Goal: Information Seeking & Learning: Learn about a topic

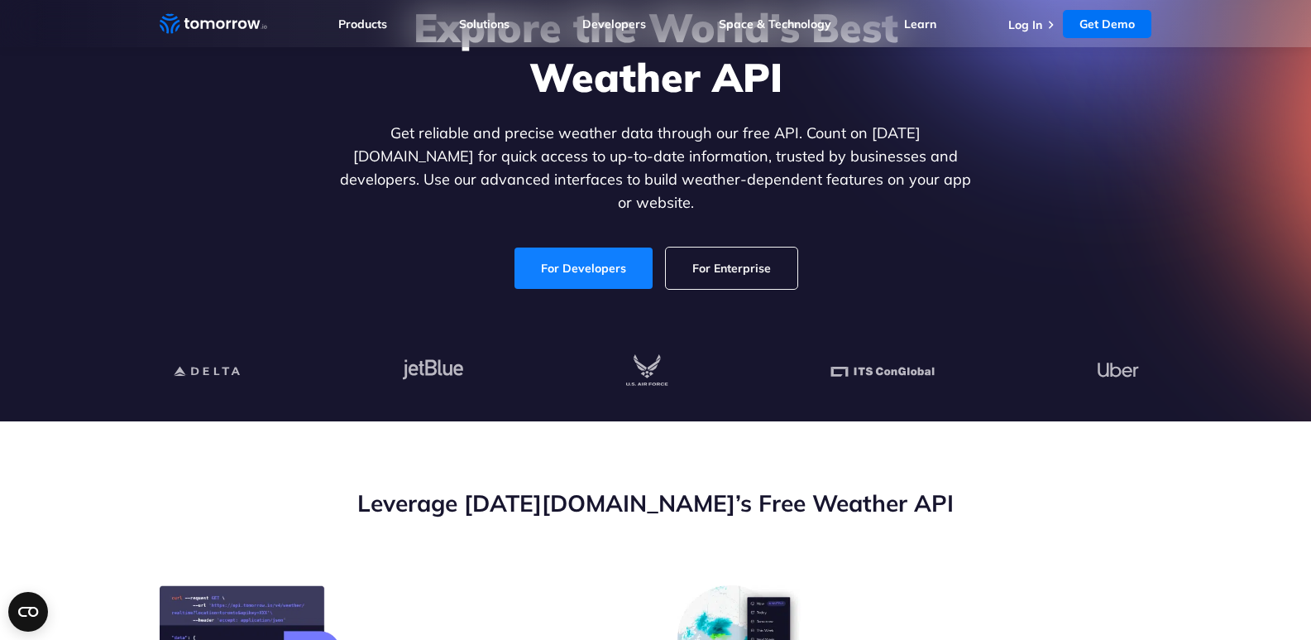
scroll to position [165, 0]
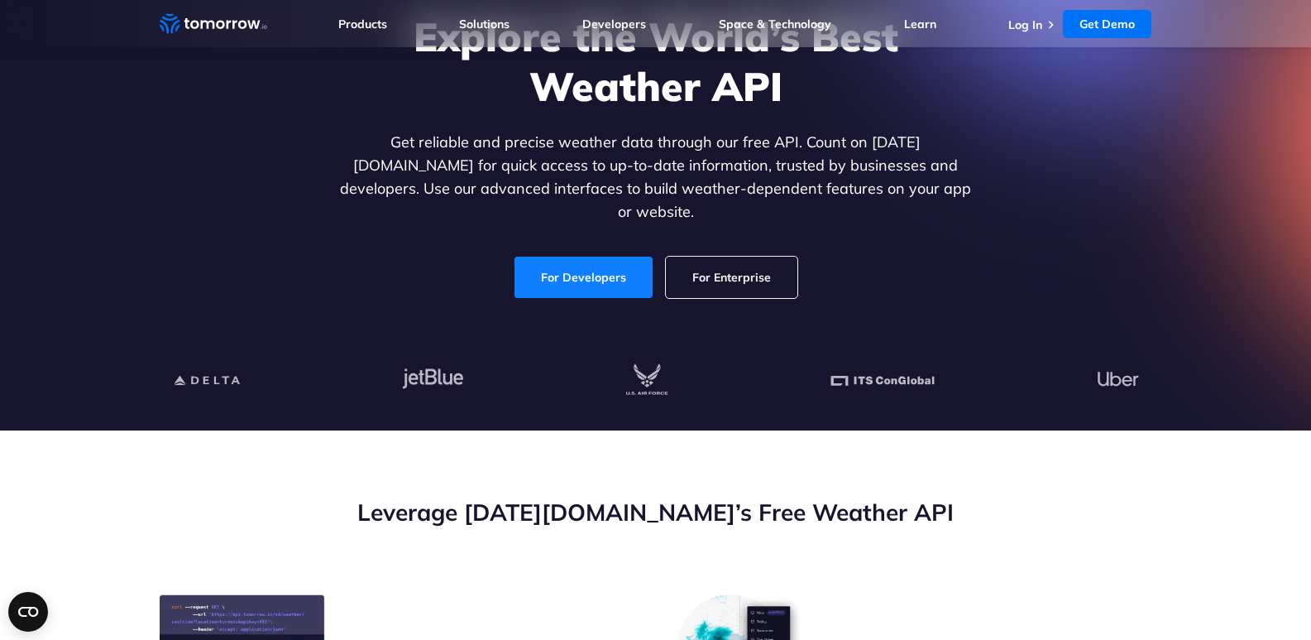
click at [563, 256] on link "For Developers" at bounding box center [584, 276] width 138 height 41
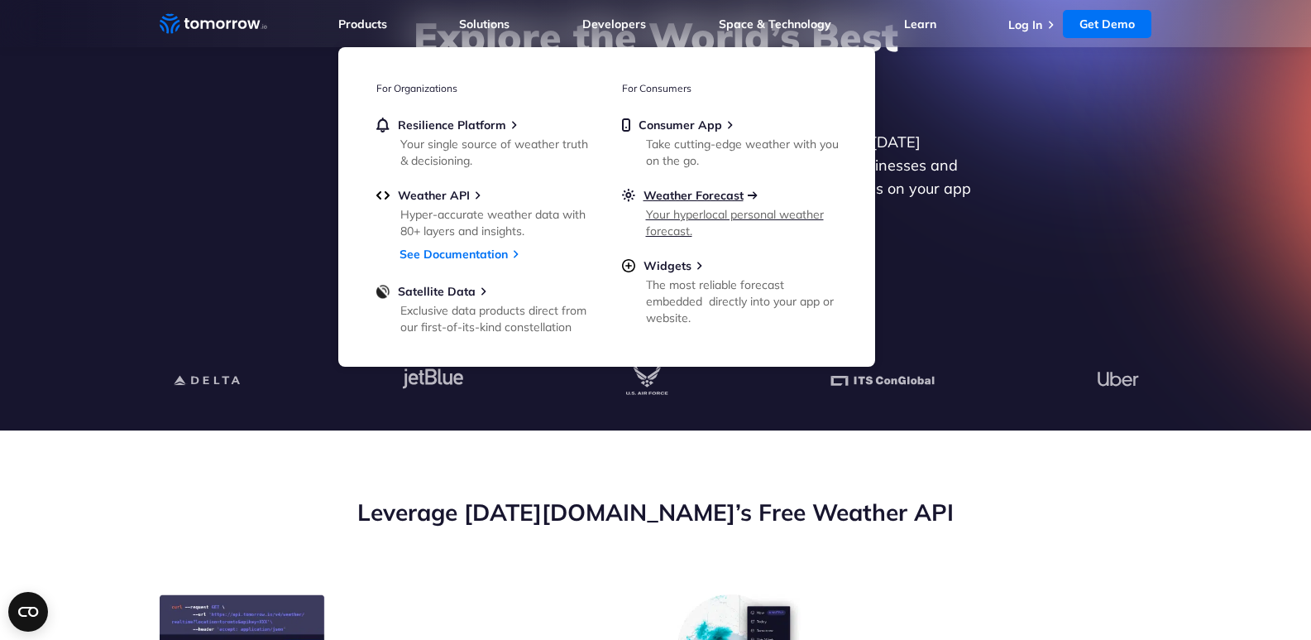
click at [663, 191] on span "Weather Forecast" at bounding box center [694, 195] width 100 height 15
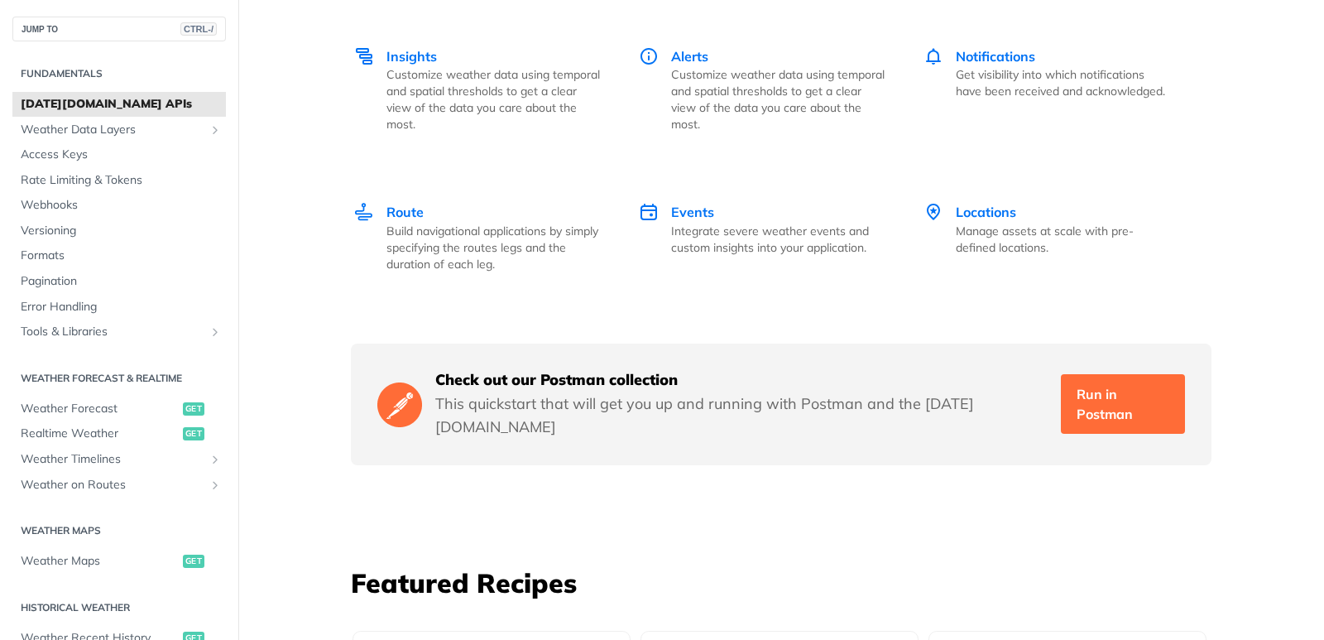
scroll to position [2567, 0]
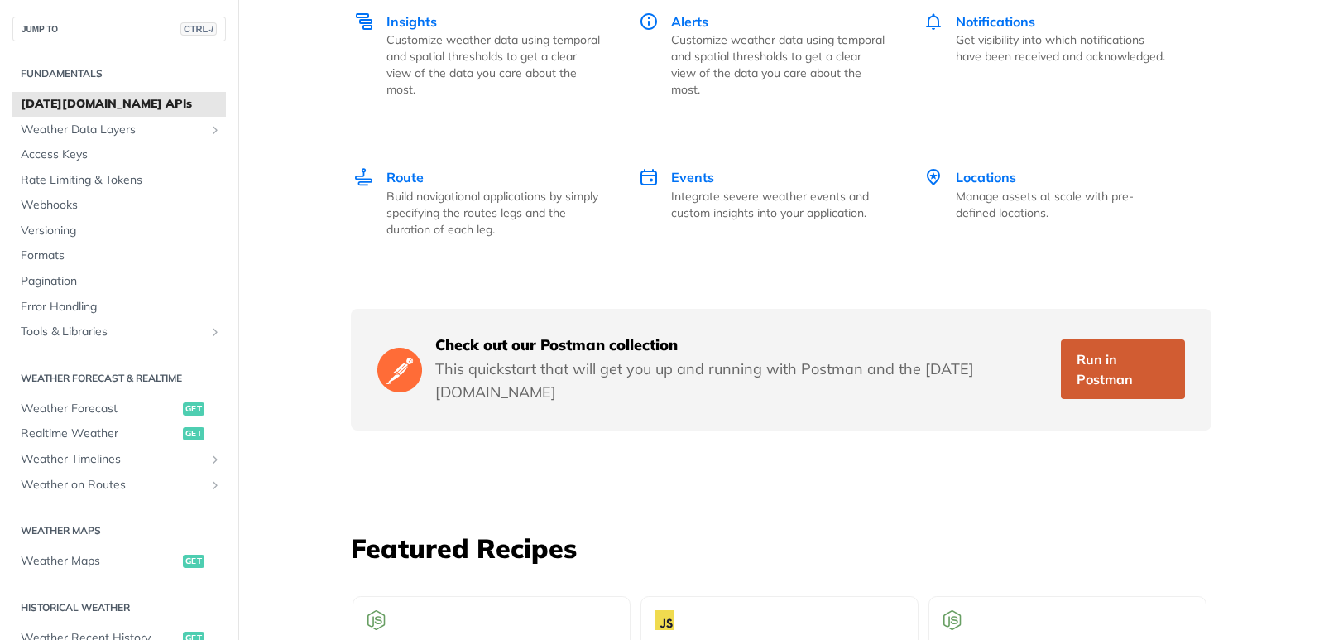
click at [1089, 339] on link "Run in Postman" at bounding box center [1123, 369] width 124 height 60
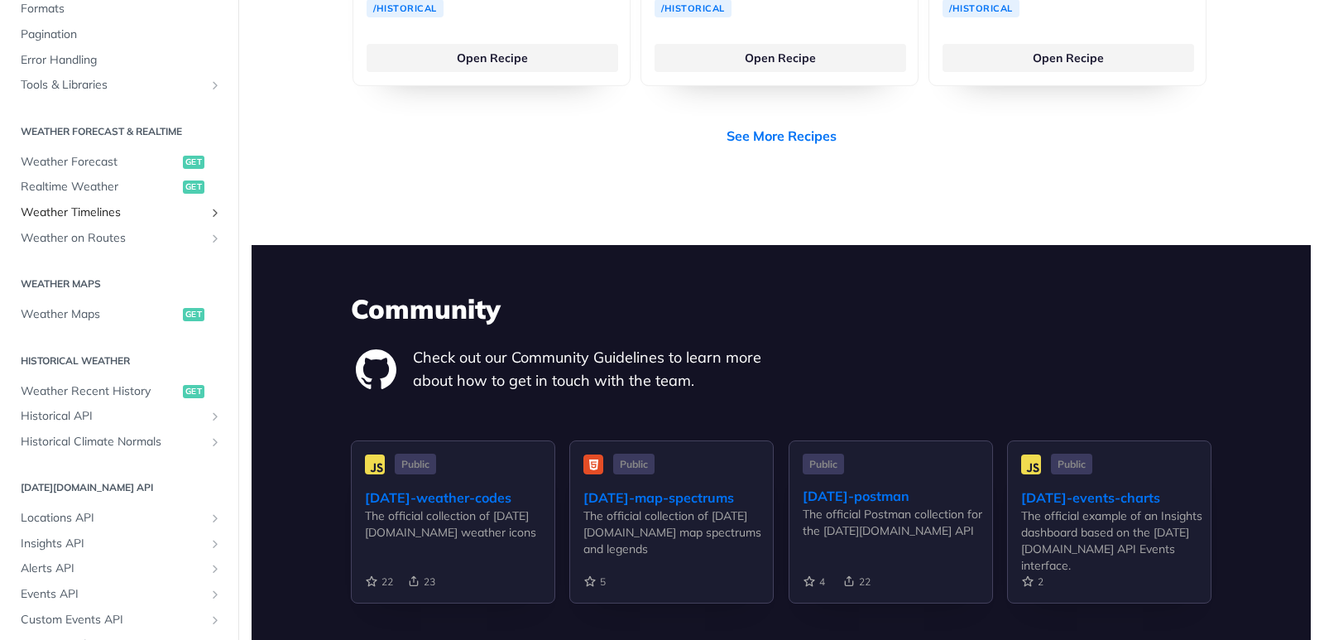
scroll to position [248, 0]
click at [78, 313] on span "Weather Maps" at bounding box center [100, 312] width 158 height 17
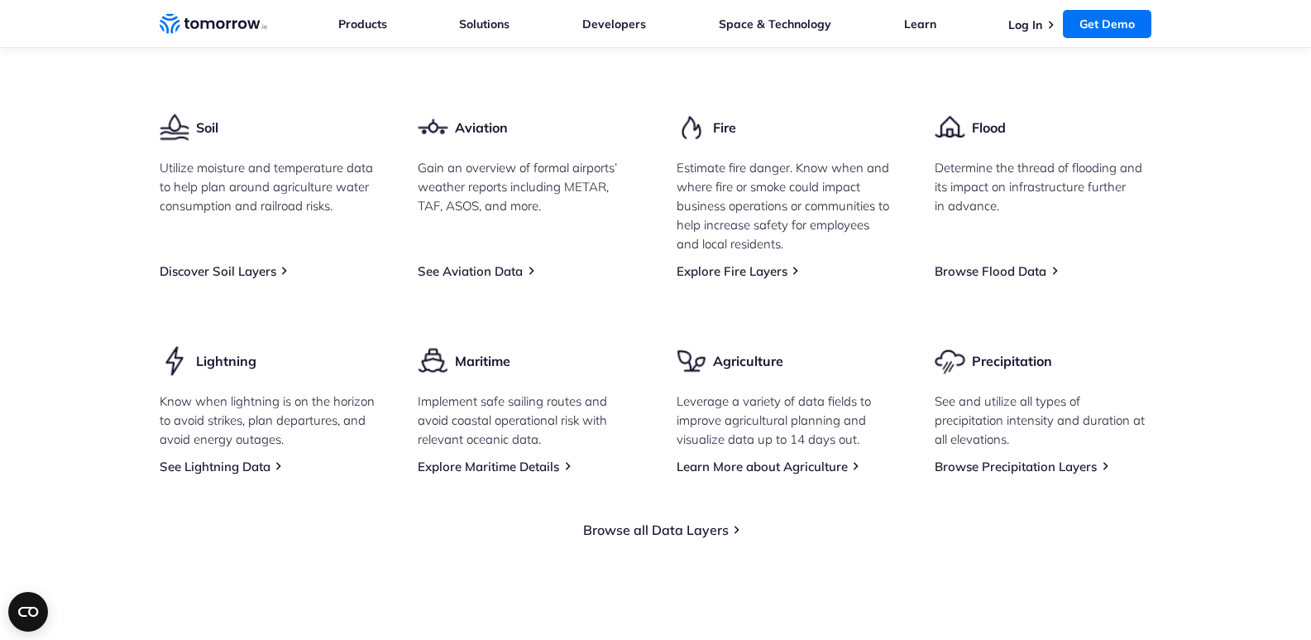
scroll to position [2317, 0]
click at [247, 458] on link "See Lightning Data" at bounding box center [215, 466] width 111 height 16
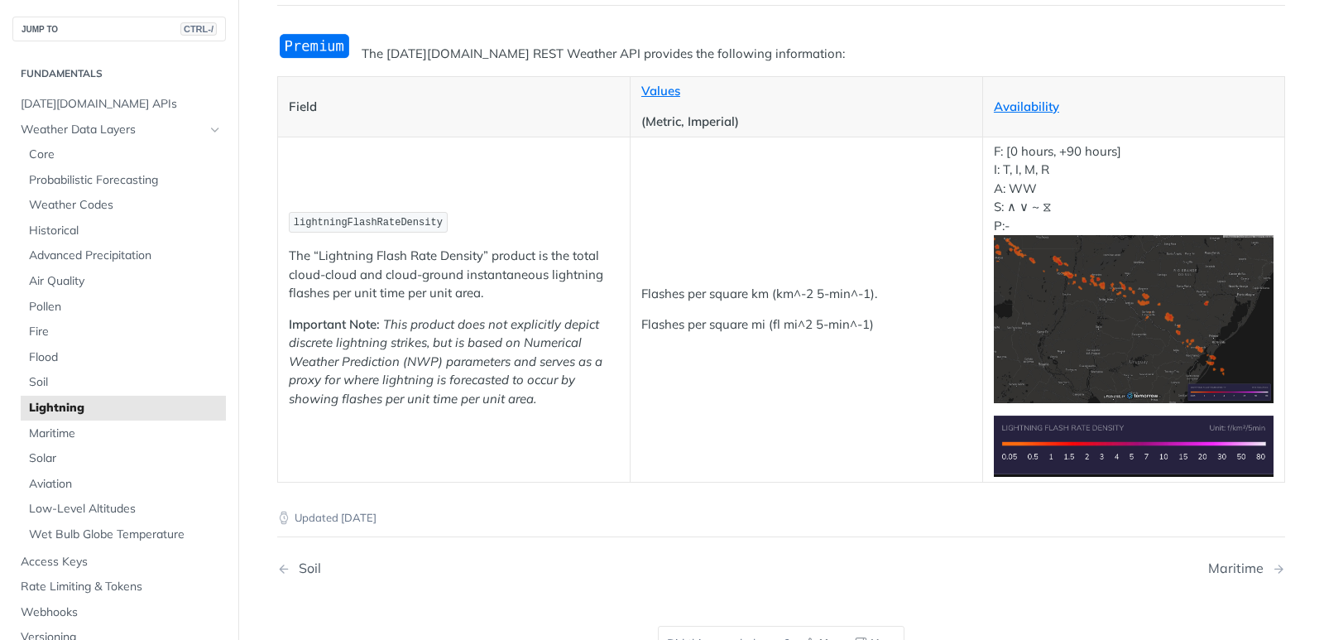
scroll to position [165, 0]
click at [1098, 318] on img "Expand image" at bounding box center [1134, 318] width 280 height 168
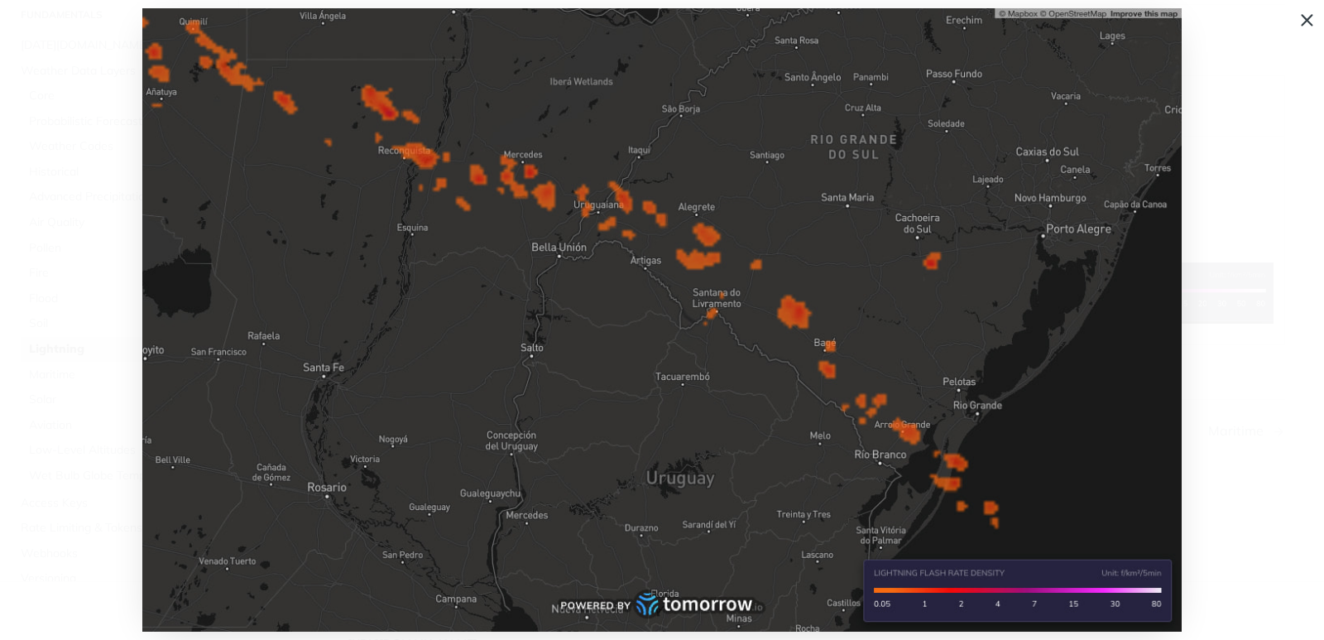
click at [1061, 323] on img "Collapse image" at bounding box center [661, 320] width 1039 height 624
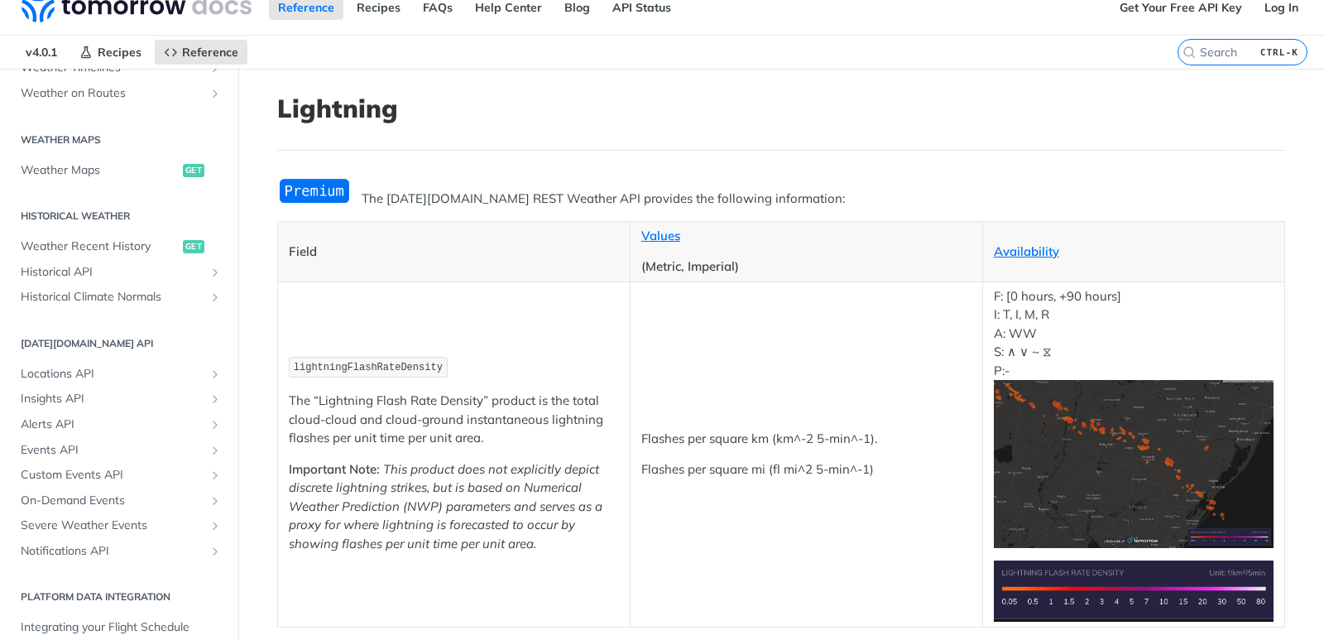
scroll to position [0, 0]
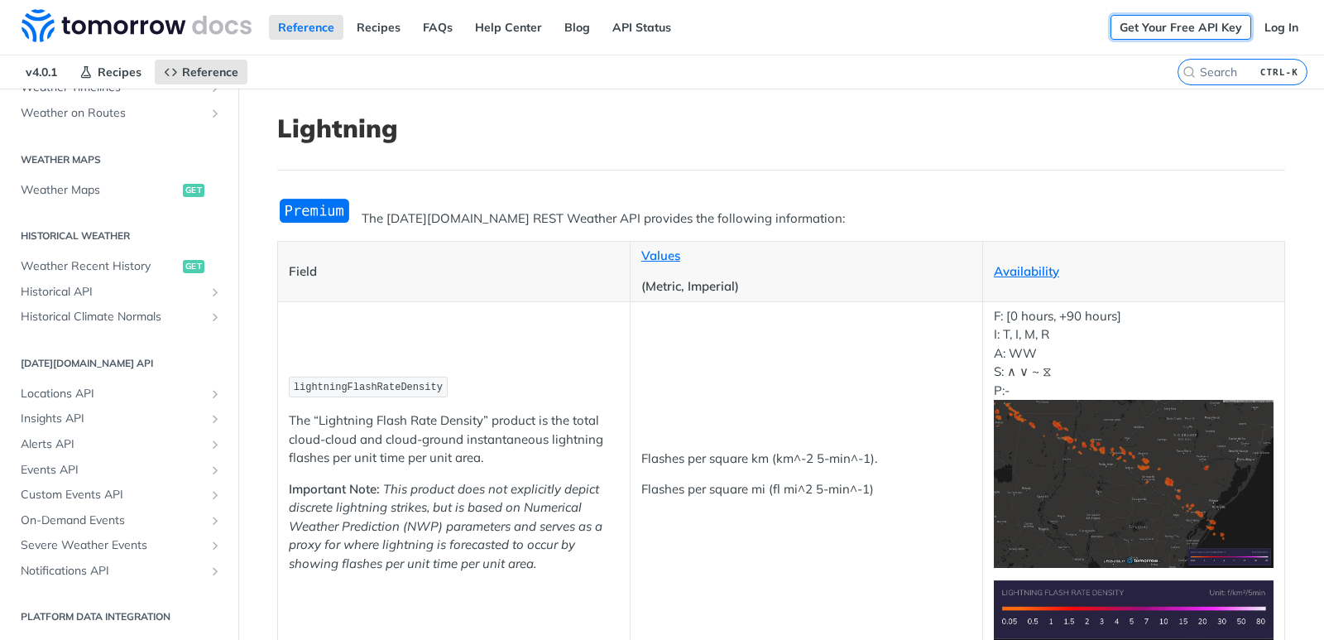
click at [1174, 32] on link "Get Your Free API Key" at bounding box center [1180, 27] width 141 height 25
